Goal: Information Seeking & Learning: Learn about a topic

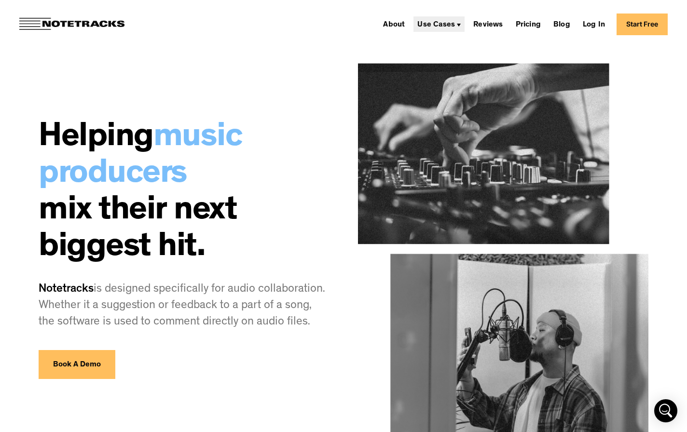
click at [444, 21] on div "Use Cases" at bounding box center [436, 25] width 38 height 8
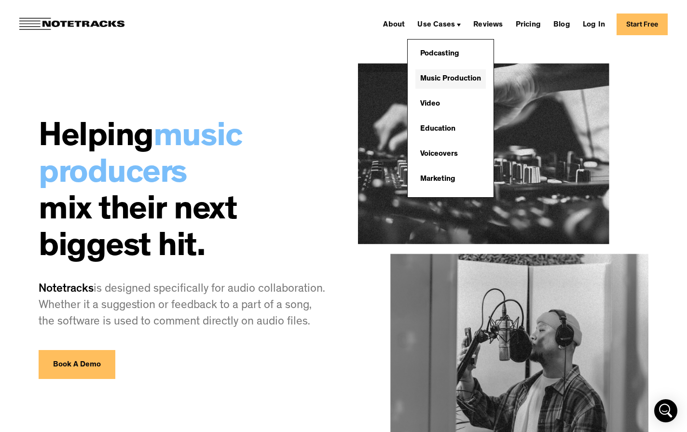
click at [435, 79] on link "Music Production" at bounding box center [450, 78] width 70 height 19
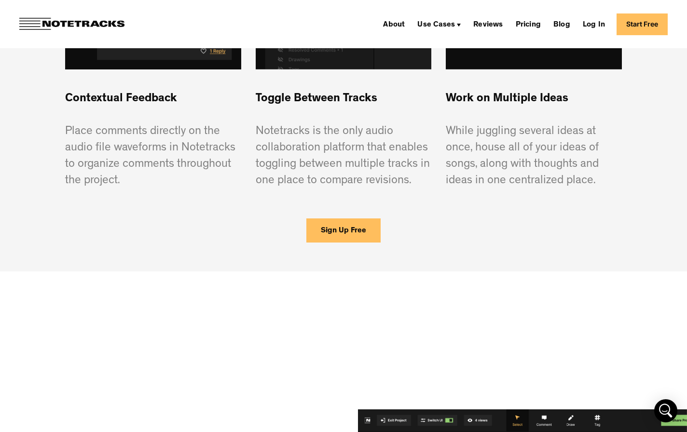
scroll to position [841, 0]
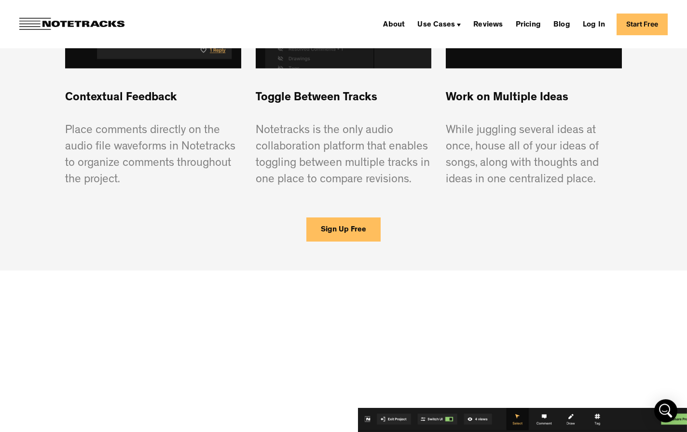
click at [323, 177] on p "Toggle Between Tracks ‍ Notetracks is the only audio collaboration platform tha…" at bounding box center [344, 139] width 176 height 98
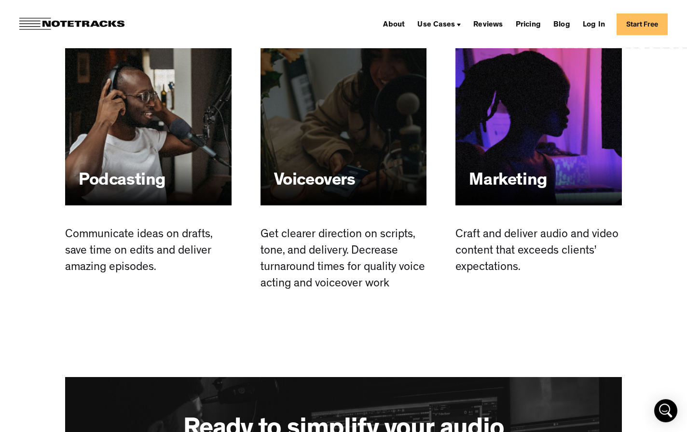
scroll to position [2062, 0]
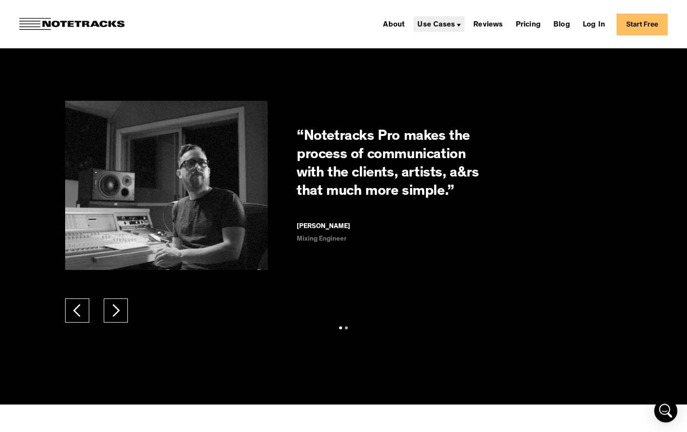
click at [446, 26] on div "Use Cases" at bounding box center [436, 25] width 38 height 8
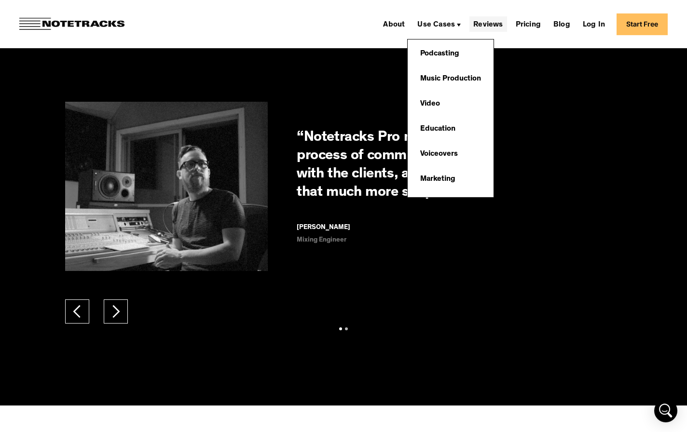
click at [487, 28] on link "Reviews" at bounding box center [488, 23] width 37 height 15
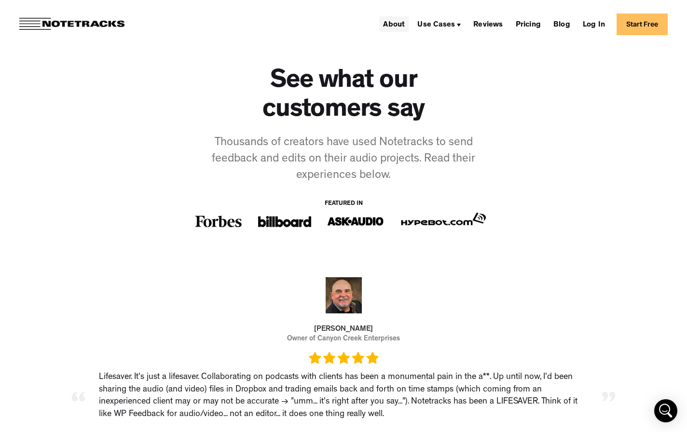
click at [394, 23] on link "About" at bounding box center [393, 23] width 29 height 15
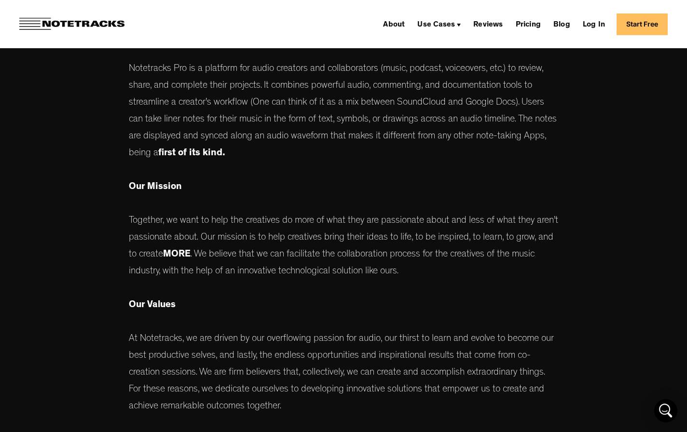
scroll to position [529, 0]
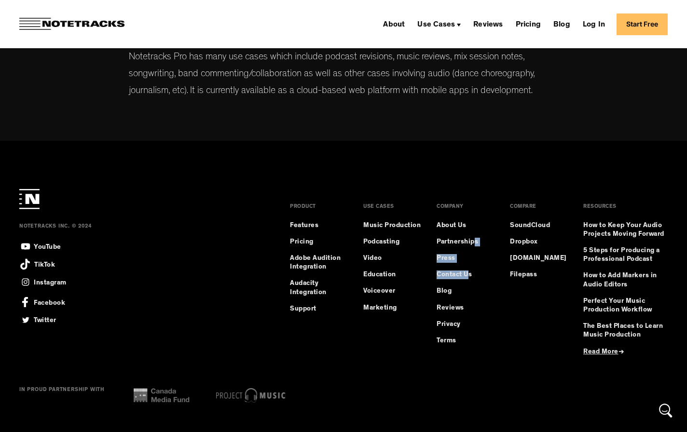
drag, startPoint x: 470, startPoint y: 332, endPoint x: 477, endPoint y: 337, distance: 8.3
click at [477, 337] on div "COMPANY About Us Partnerships Press Contact Us Blog Reviews Privacy Terms" at bounding box center [466, 276] width 58 height 175
click at [529, 340] on div "COMPARE SoundCloud Dropbox Frame.io Filepass" at bounding box center [539, 276] width 58 height 175
